Goal: Task Accomplishment & Management: Manage account settings

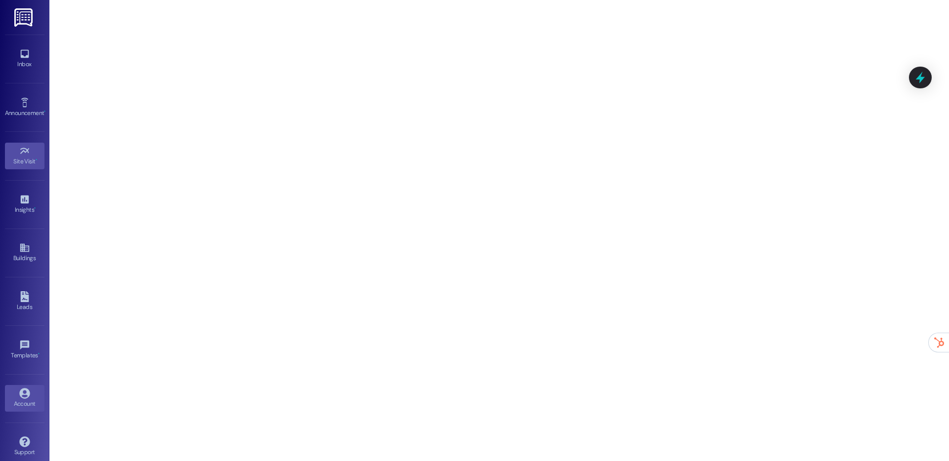
click at [24, 403] on div "Account" at bounding box center [24, 404] width 49 height 10
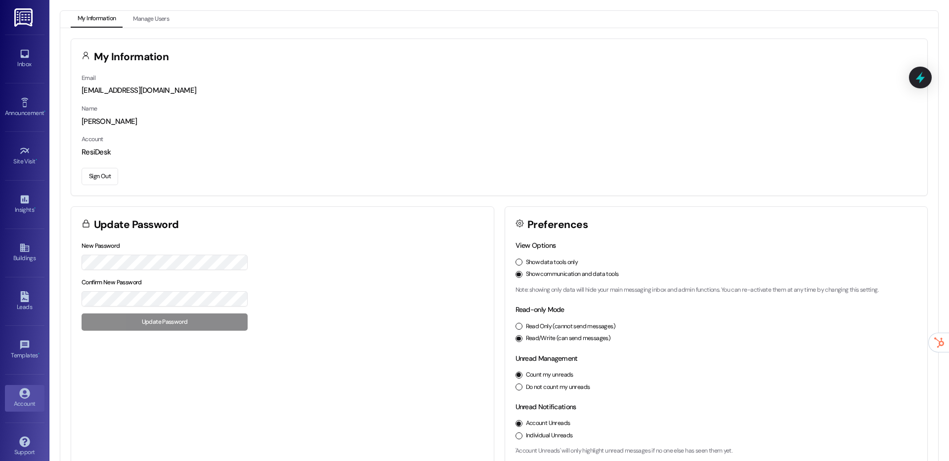
click at [109, 176] on button "Sign Out" at bounding box center [100, 176] width 37 height 17
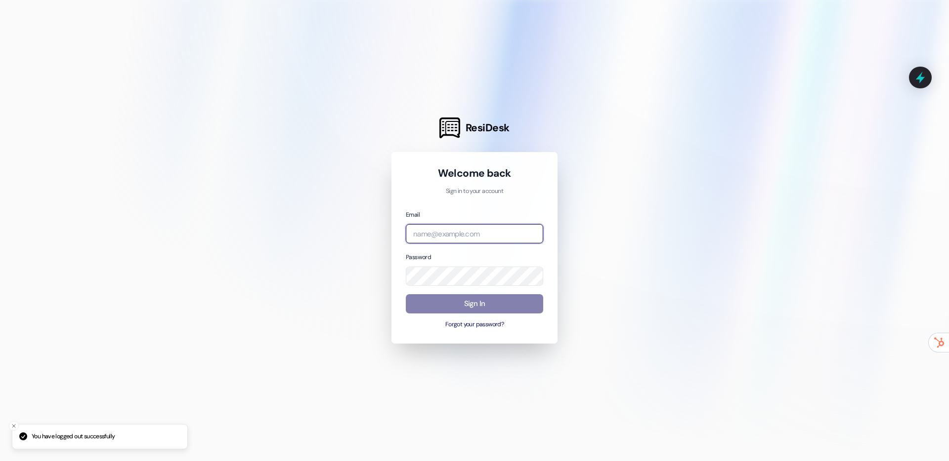
click at [458, 234] on input "email" at bounding box center [474, 233] width 137 height 19
type input "automated-surveys-assetliving@assetliving.com"
